Goal: Obtain resource: Obtain resource

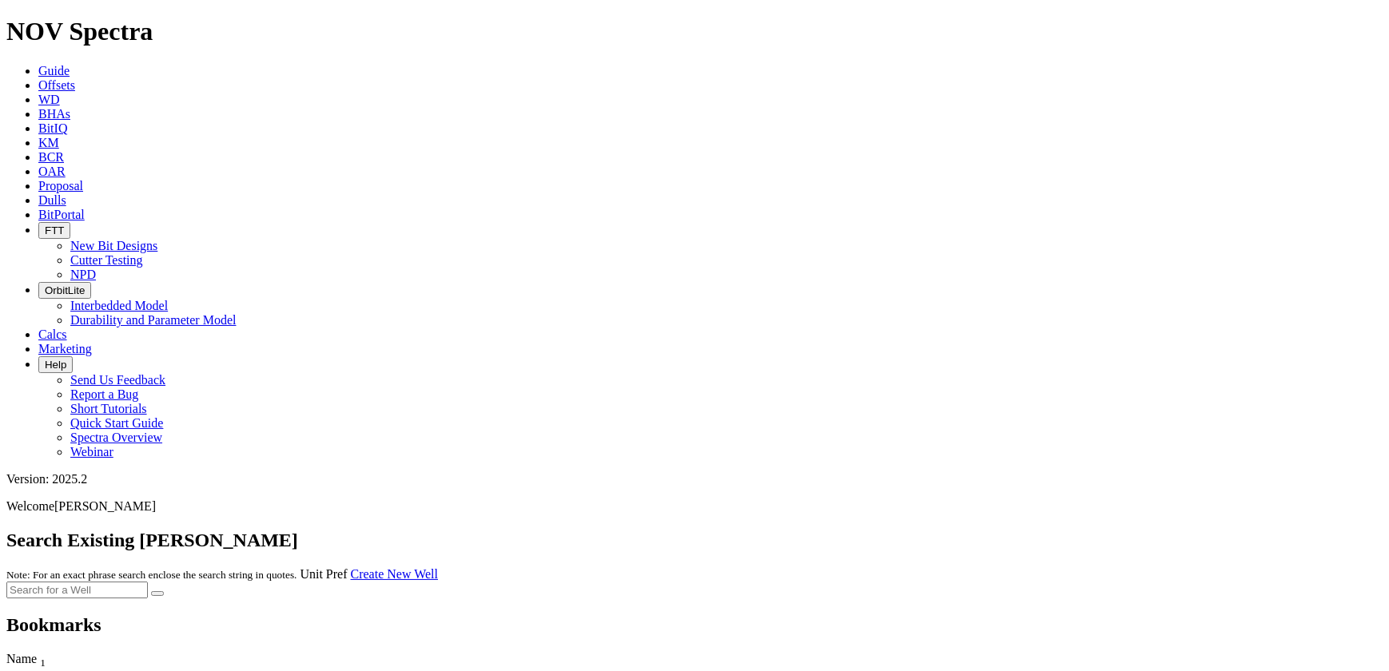
click at [75, 78] on span "Offsets" at bounding box center [56, 85] width 37 height 14
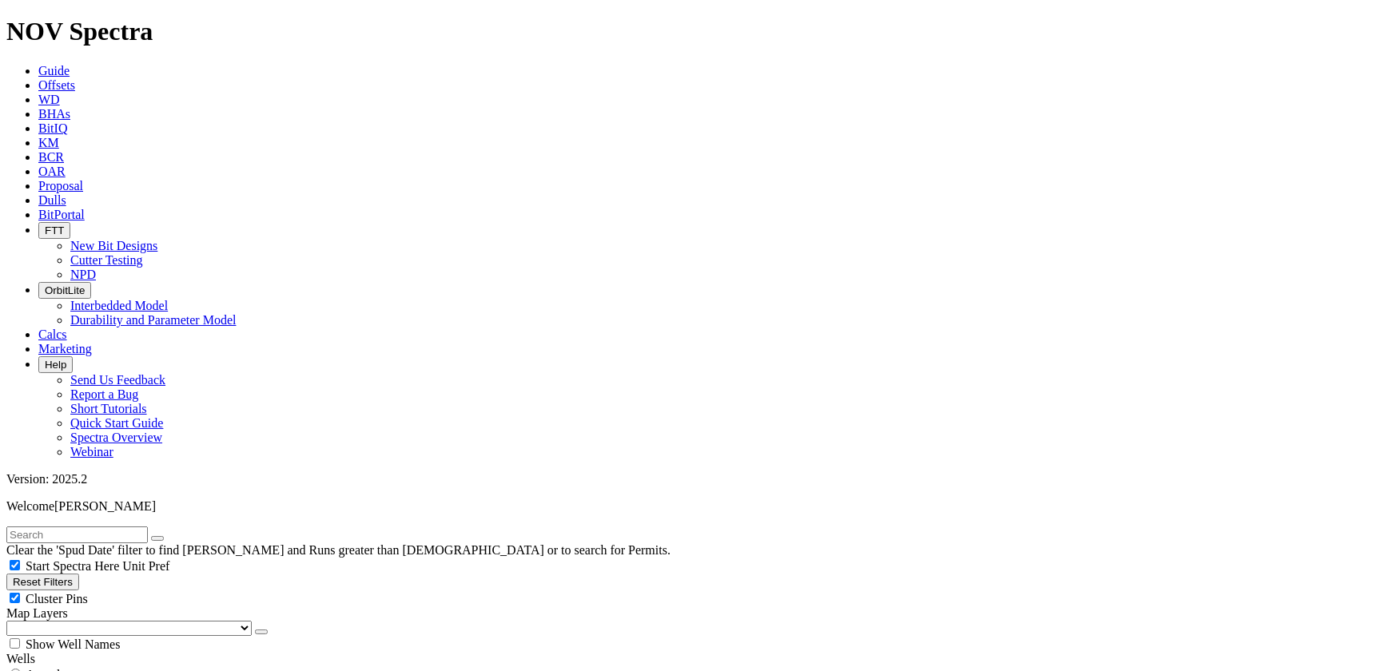
click at [148, 527] on input "text" at bounding box center [76, 535] width 141 height 17
click at [167, 536] on button "submit" at bounding box center [173, 538] width 13 height 5
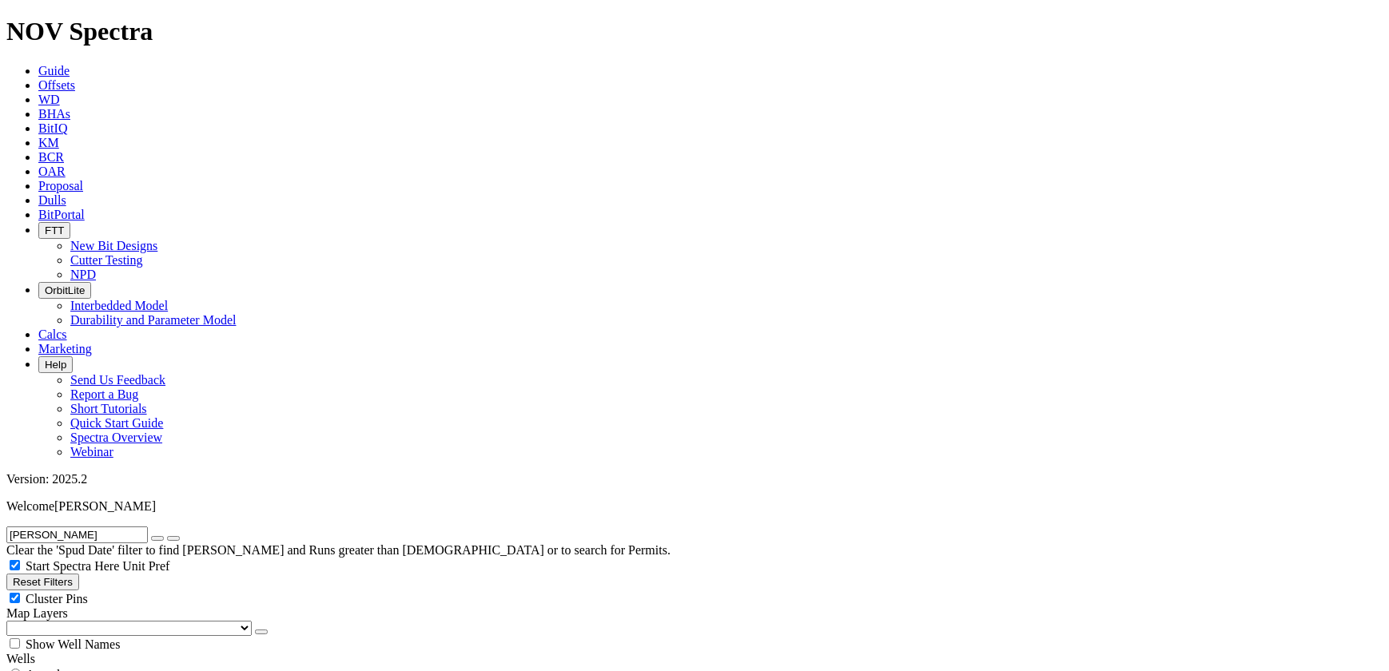
click at [125, 527] on input "[PERSON_NAME]" at bounding box center [76, 535] width 141 height 17
type input "[PERSON_NAME] 4"
click at [167, 536] on button "submit" at bounding box center [173, 538] width 13 height 5
type input "[DATE]"
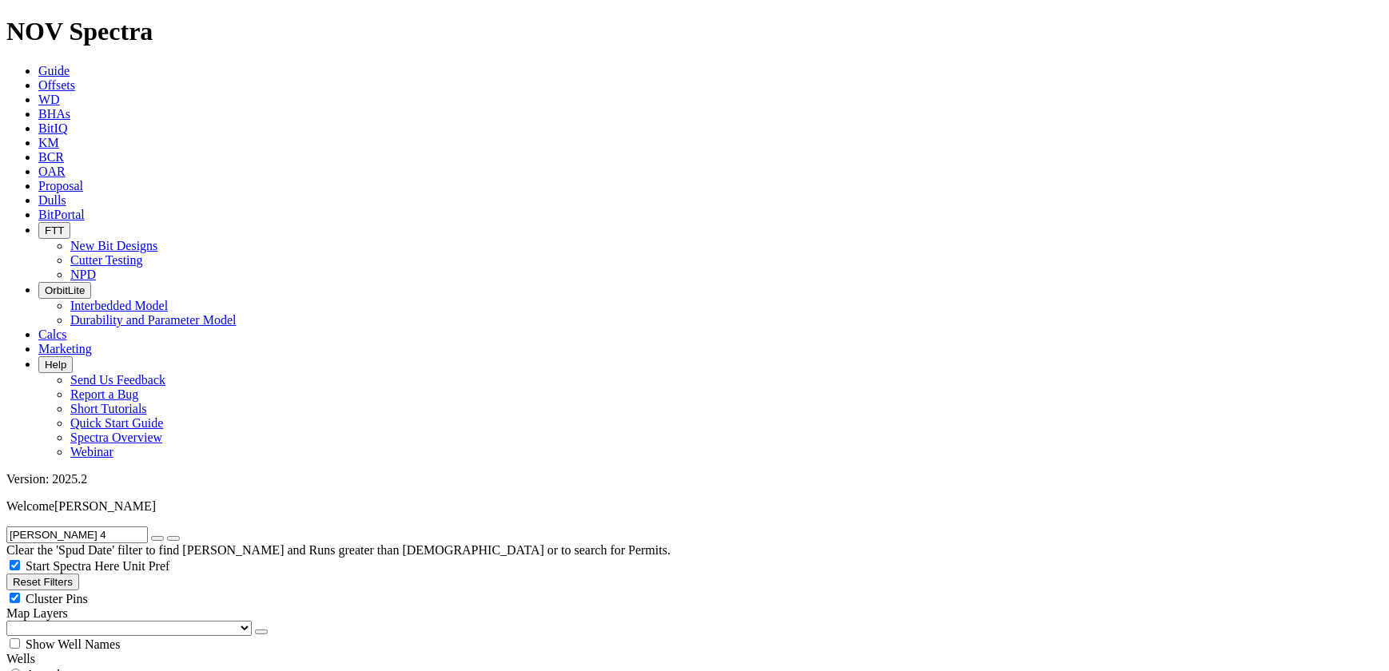
drag, startPoint x: 83, startPoint y: 591, endPoint x: 66, endPoint y: 600, distance: 19.7
select select "12.25"
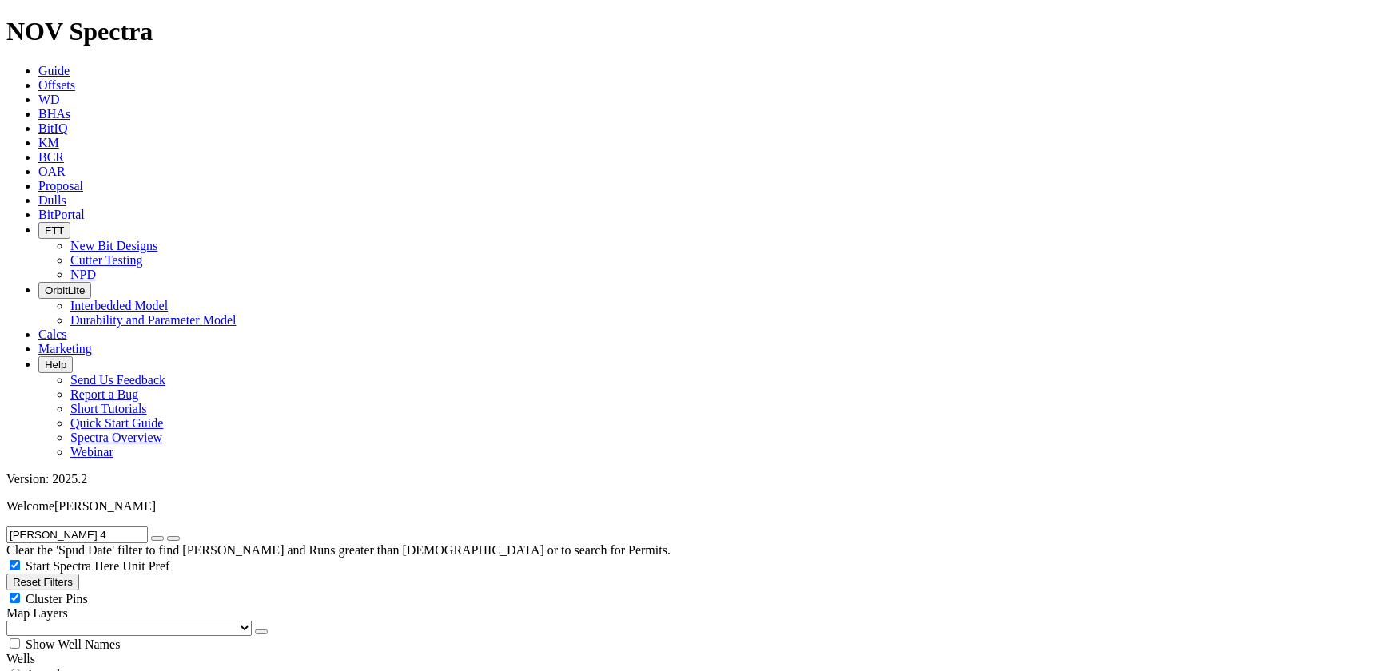
checkbox input "false"
select select "? number:12.25 ?"
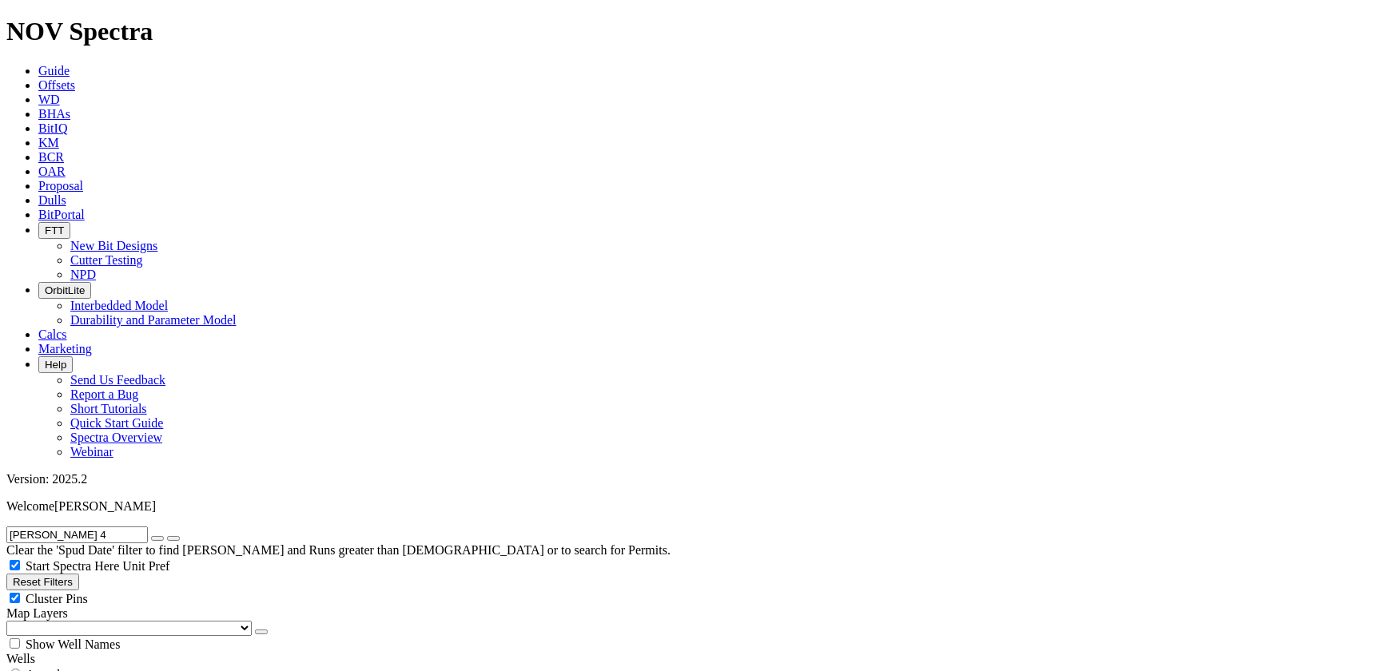
type input "2"
type input "2000"
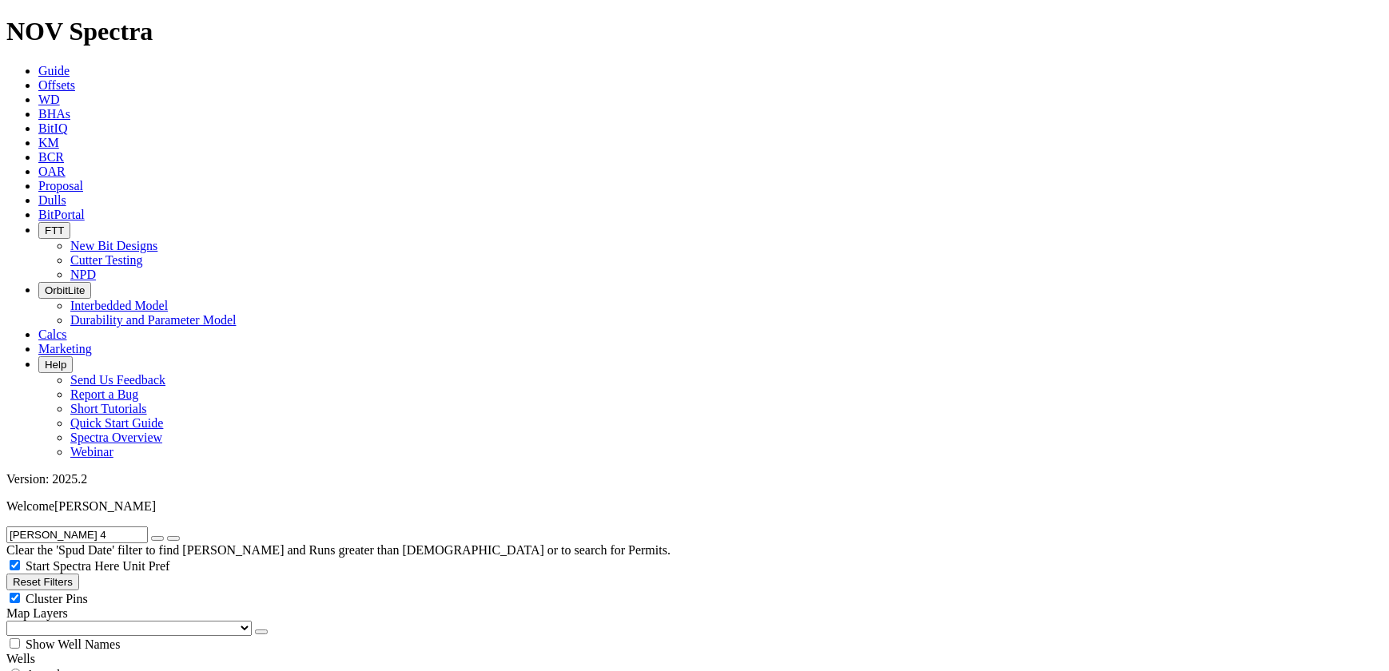
drag, startPoint x: 153, startPoint y: 607, endPoint x: 147, endPoint y: 615, distance: 10.2
type input "9000"
click at [164, 536] on button "button" at bounding box center [157, 538] width 13 height 5
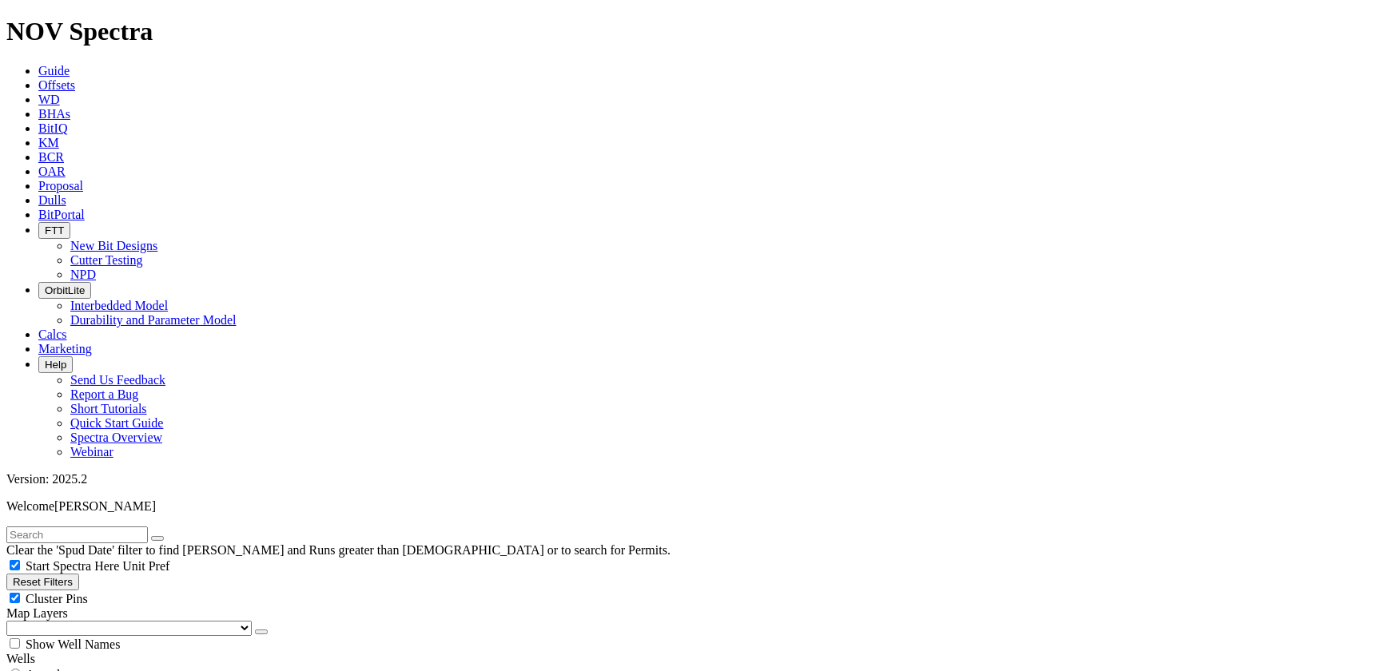
radio input "true"
radio input "false"
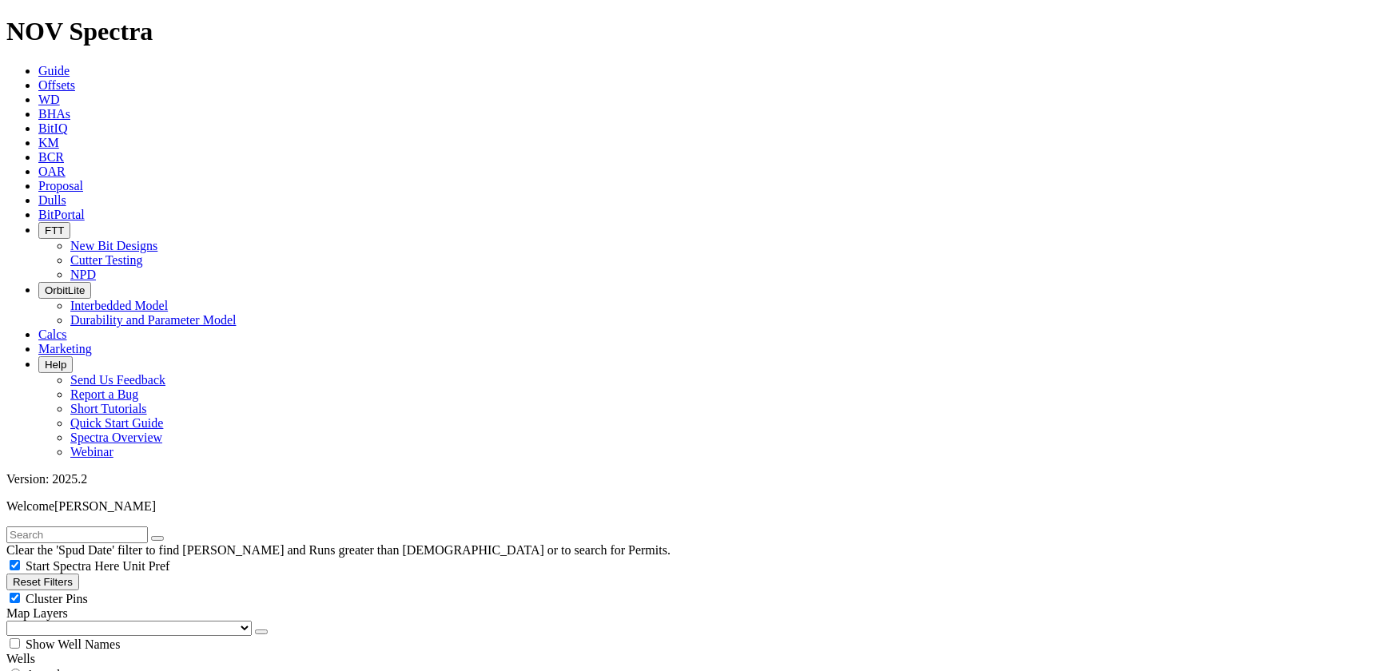
type input "5"
